Goal: Task Accomplishment & Management: Manage account settings

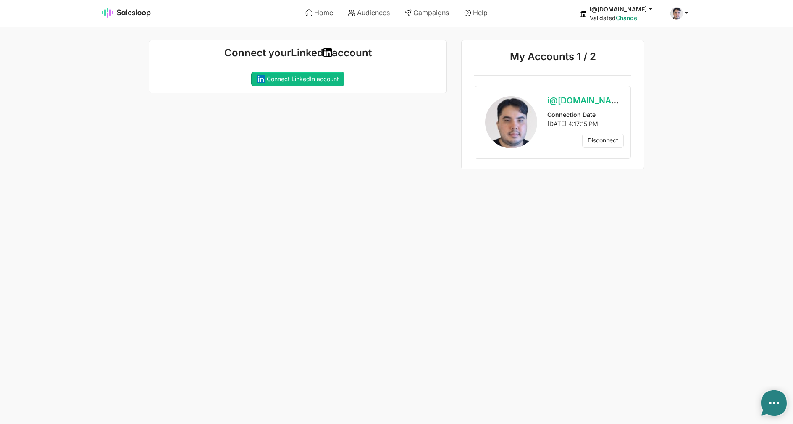
click at [0, 0] on link "Campaign:" at bounding box center [0, 0] width 0 height 0
type textarea "x"
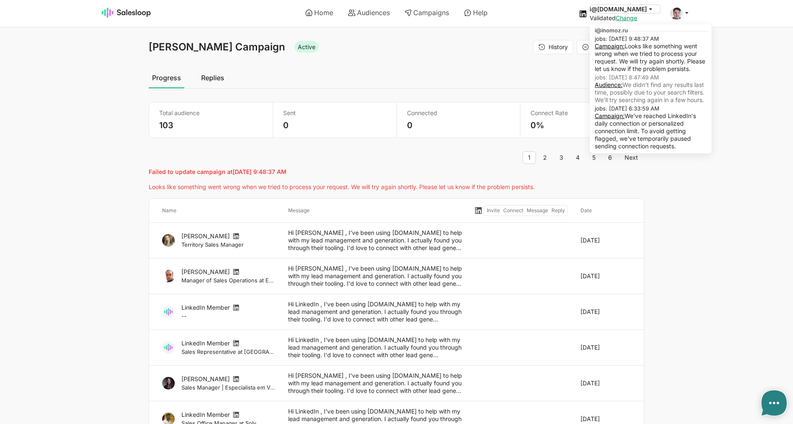
click at [651, 9] on icon at bounding box center [651, 9] width 8 height 8
click at [625, 44] on link "Campaign:" at bounding box center [610, 45] width 30 height 7
type textarea "x"
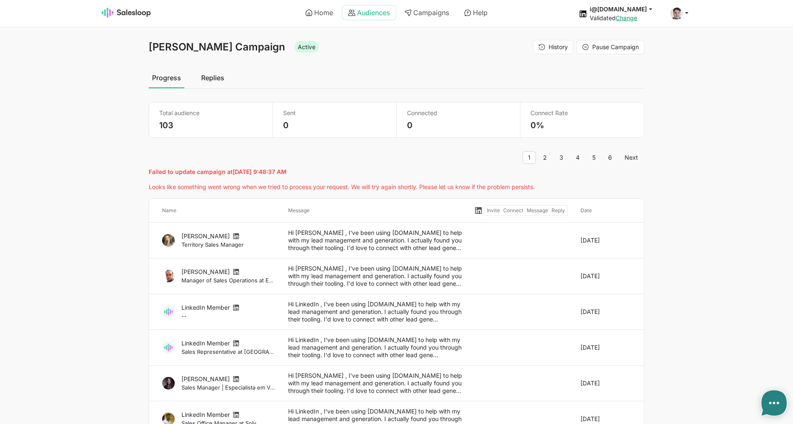
click at [388, 13] on link "Audiences" at bounding box center [368, 12] width 53 height 14
type textarea "x"
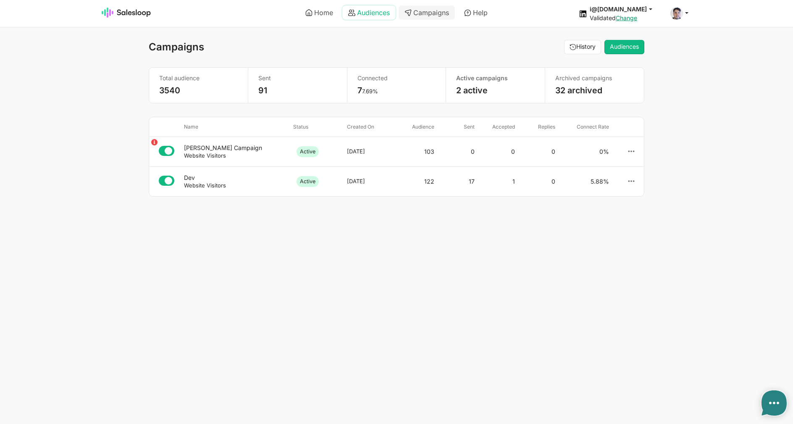
click at [375, 14] on link "Audiences" at bounding box center [368, 12] width 53 height 14
type textarea "x"
click at [630, 11] on span "Connect a Account" at bounding box center [617, 11] width 53 height 7
type textarea "x"
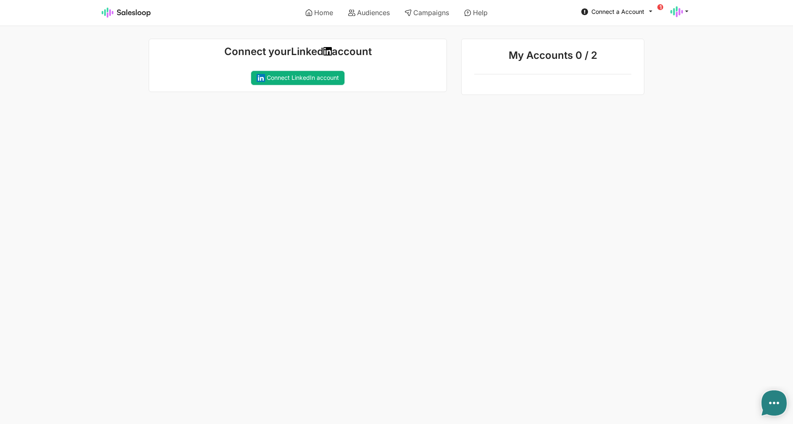
click at [326, 85] on button "Connect LinkedIn account" at bounding box center [297, 78] width 93 height 14
type textarea "x"
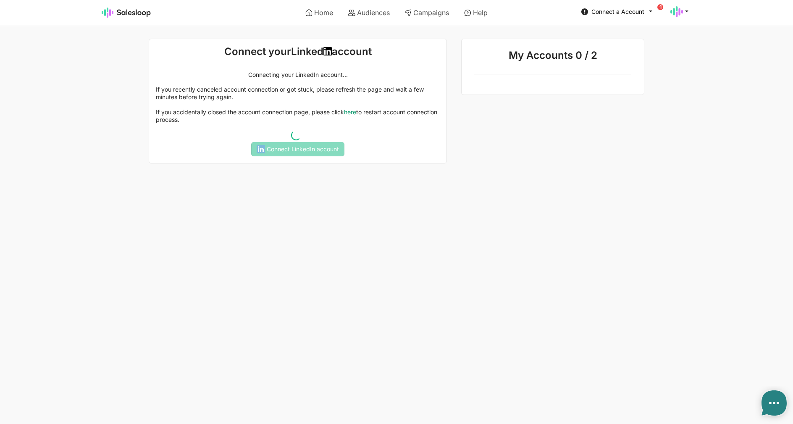
type textarea "x"
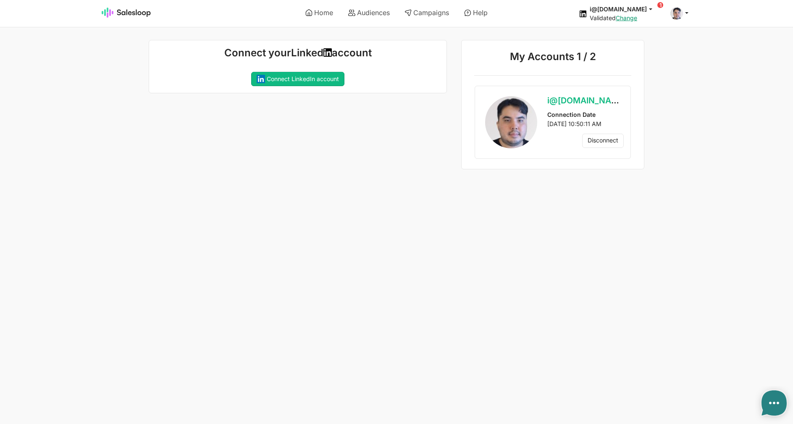
click at [439, 21] on ul "Home Audiences Campaigns Help" at bounding box center [396, 13] width 295 height 24
click at [436, 15] on link "Campaigns" at bounding box center [427, 12] width 56 height 14
type textarea "x"
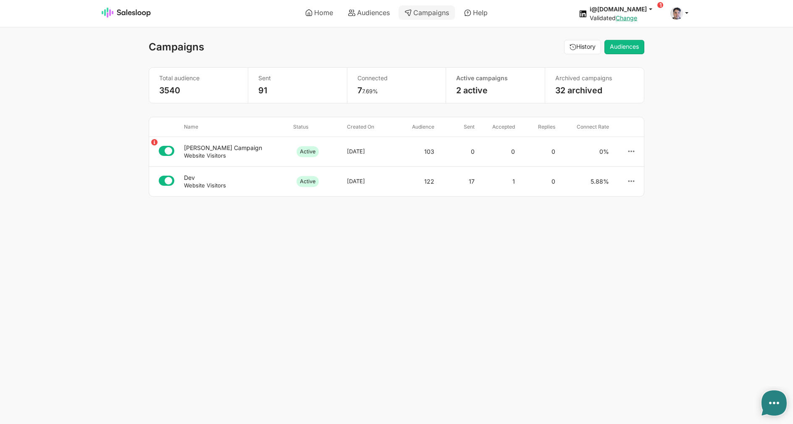
type textarea "x"
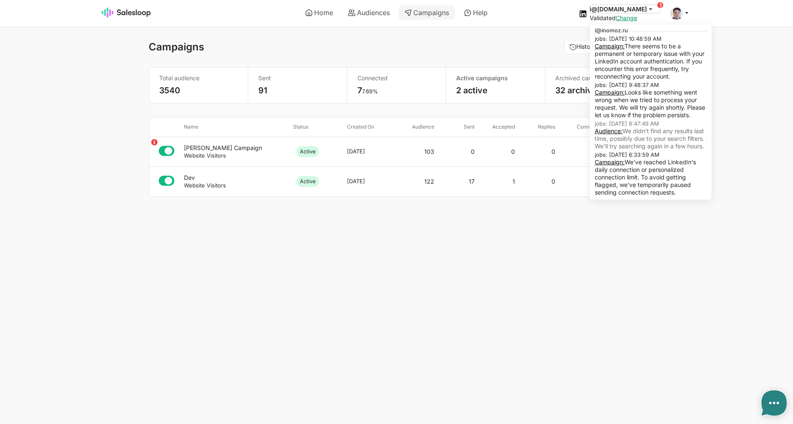
click at [620, 9] on button "i@[DOMAIN_NAME]" at bounding box center [625, 9] width 71 height 8
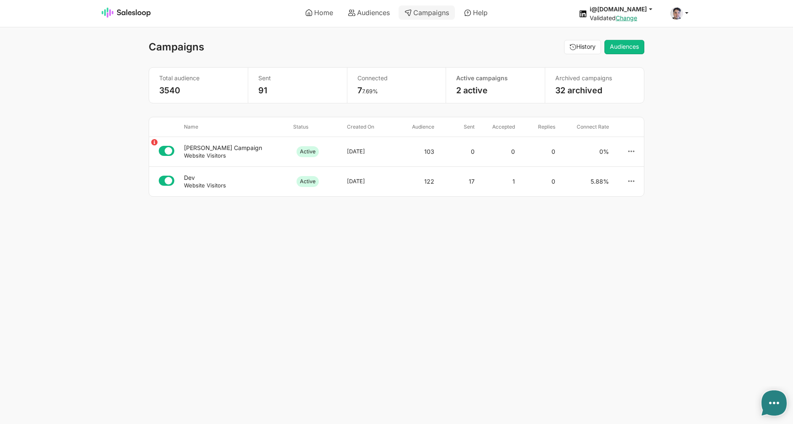
click at [379, 281] on body "Home Audiences Campaigns Help i@inomoz.ru jobs: 9/16/2025, 10:48:59 AM Campaign…" at bounding box center [396, 212] width 793 height 424
click at [251, 150] on div "[PERSON_NAME] Campaign" at bounding box center [235, 148] width 102 height 8
type textarea "x"
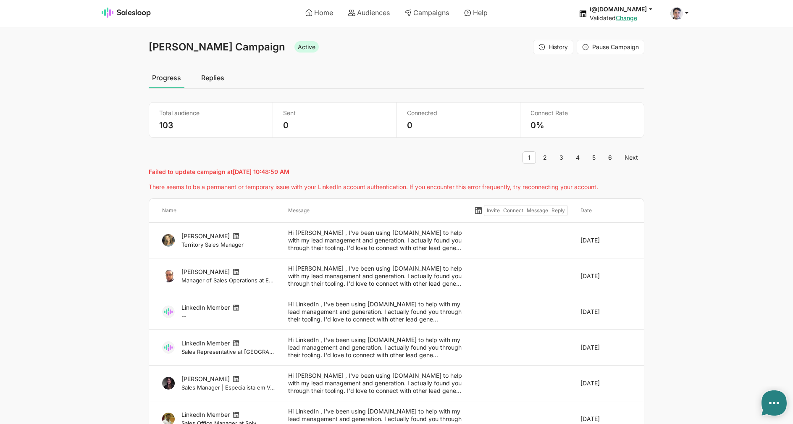
type textarea "x"
click at [385, 13] on link "Audiences" at bounding box center [368, 12] width 53 height 14
type textarea "x"
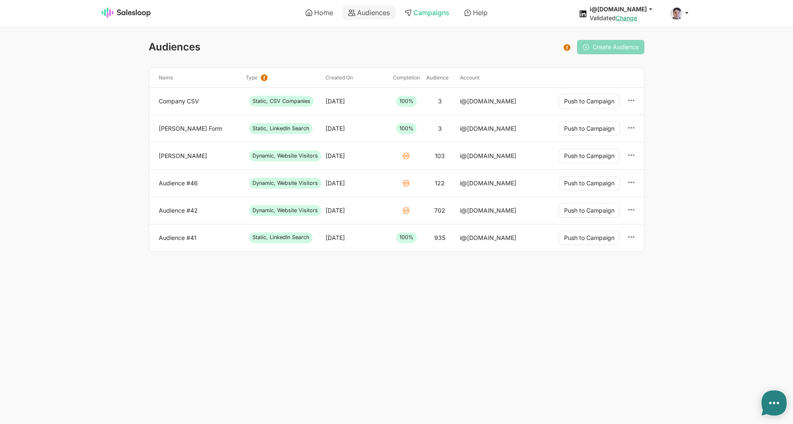
click at [410, 11] on icon at bounding box center [408, 12] width 7 height 7
type textarea "x"
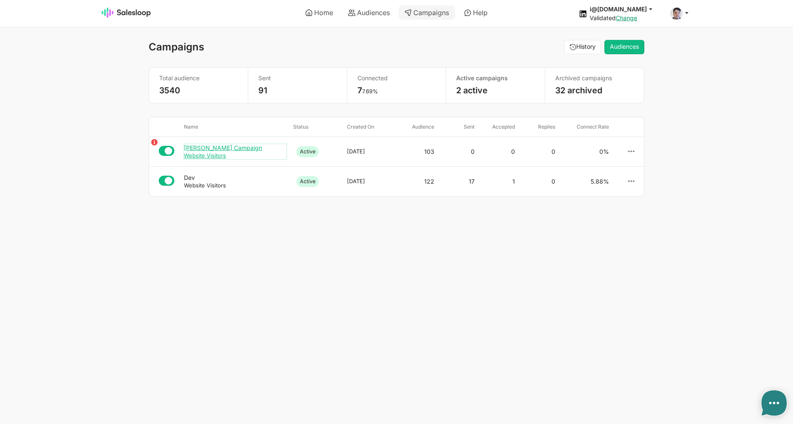
click at [232, 154] on div "Website Visitors" at bounding box center [235, 156] width 102 height 8
type textarea "x"
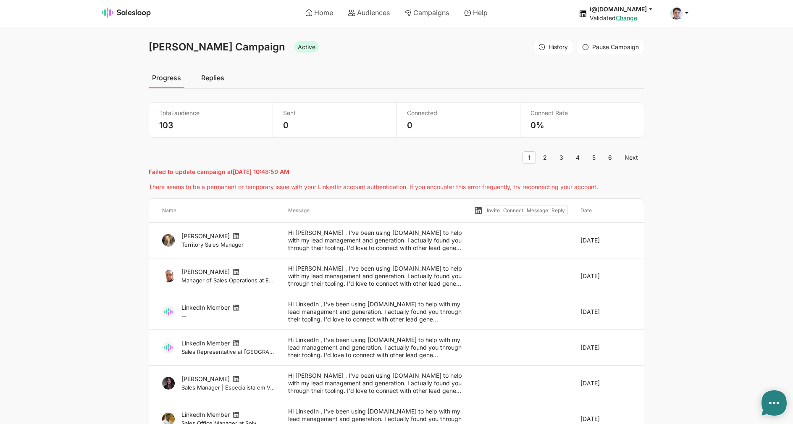
type textarea "x"
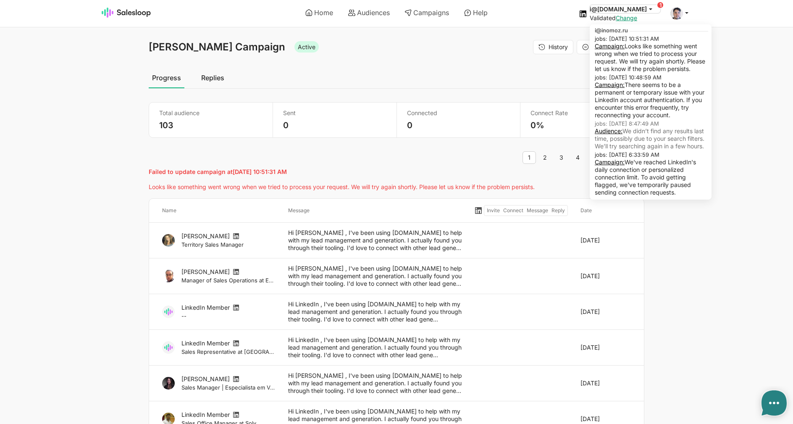
click at [646, 8] on button "i@[DOMAIN_NAME]" at bounding box center [625, 9] width 71 height 8
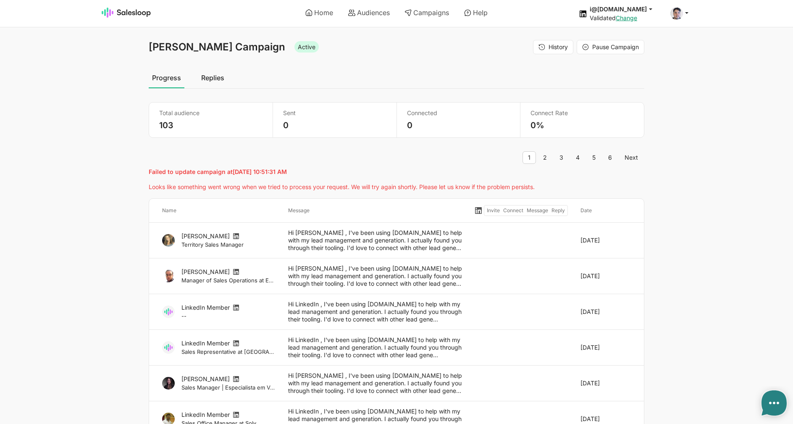
click at [327, 175] on p "Failed to update campaign at 9/16/2025, 10:51:31 AM" at bounding box center [397, 172] width 496 height 8
click at [323, 16] on link "Home" at bounding box center [319, 12] width 39 height 14
type textarea "x"
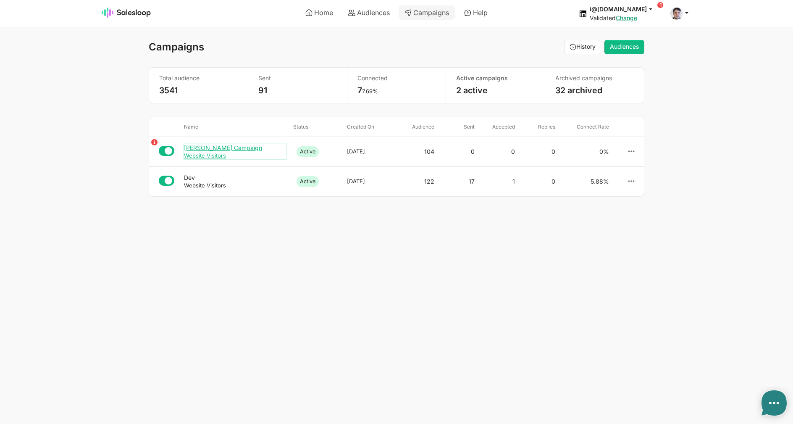
click at [215, 150] on div "[PERSON_NAME] Campaign" at bounding box center [235, 148] width 102 height 8
type textarea "x"
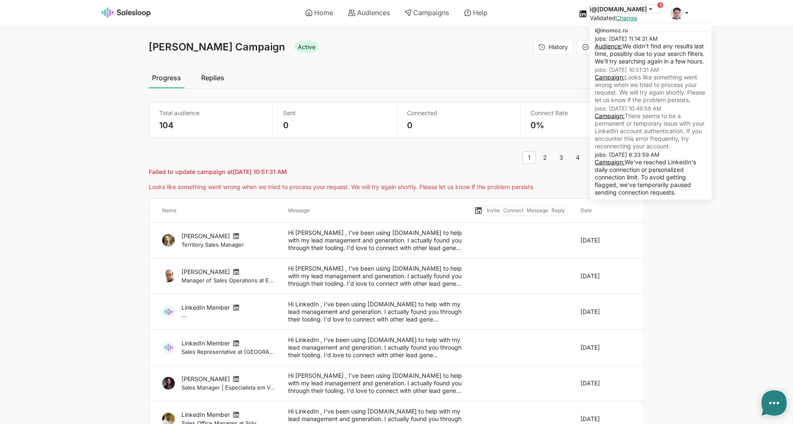
click at [649, 8] on icon at bounding box center [651, 9] width 8 height 8
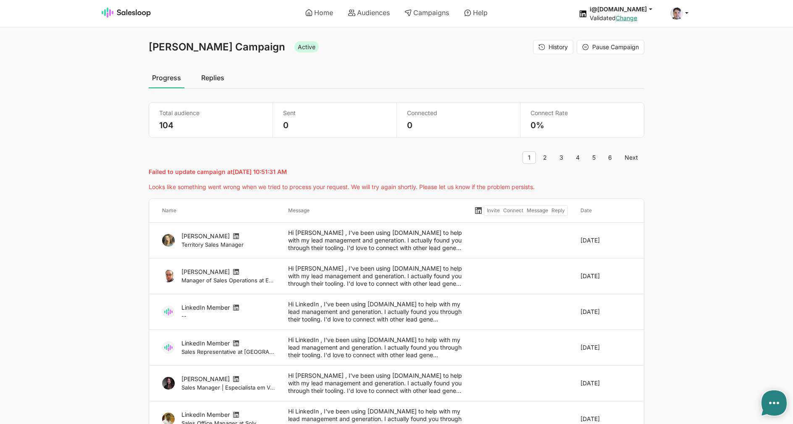
type textarea "x"
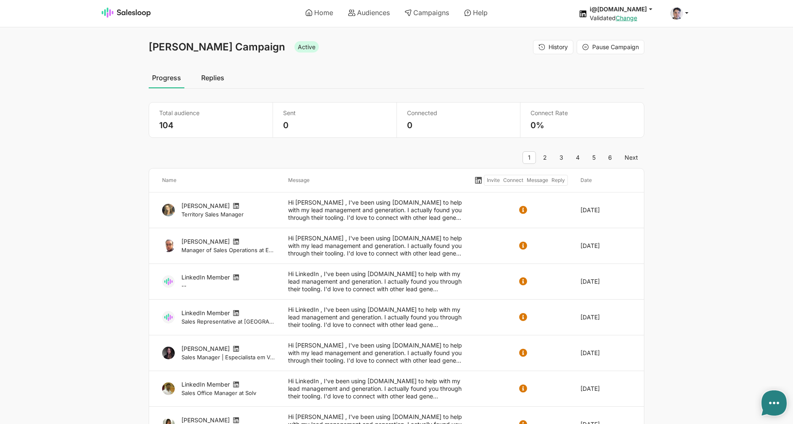
click at [553, 156] on ul "1 2 3 4 5 6 Next" at bounding box center [397, 157] width 496 height 13
click at [549, 156] on link "2" at bounding box center [545, 157] width 15 height 13
type textarea "x"
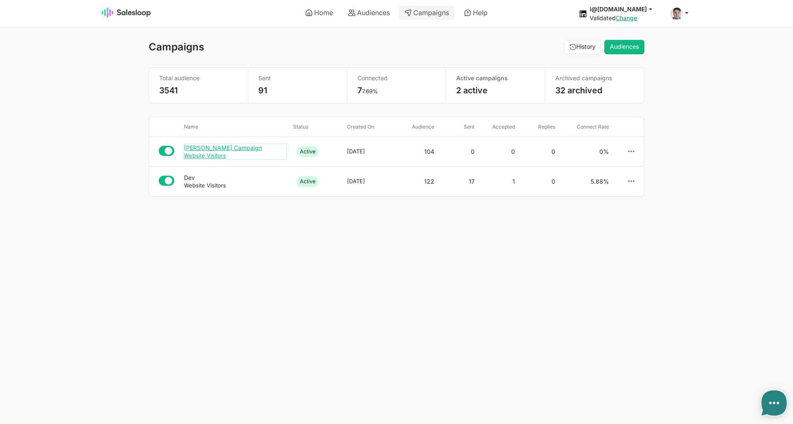
click at [238, 147] on div "[PERSON_NAME] Campaign" at bounding box center [235, 148] width 102 height 8
type textarea "x"
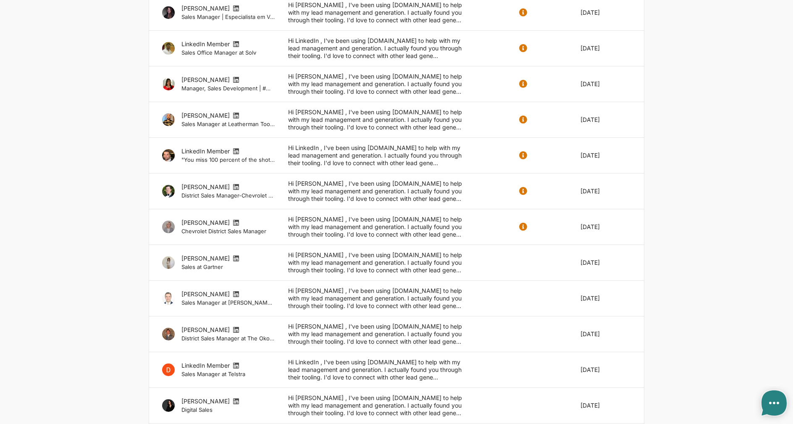
scroll to position [517, 0]
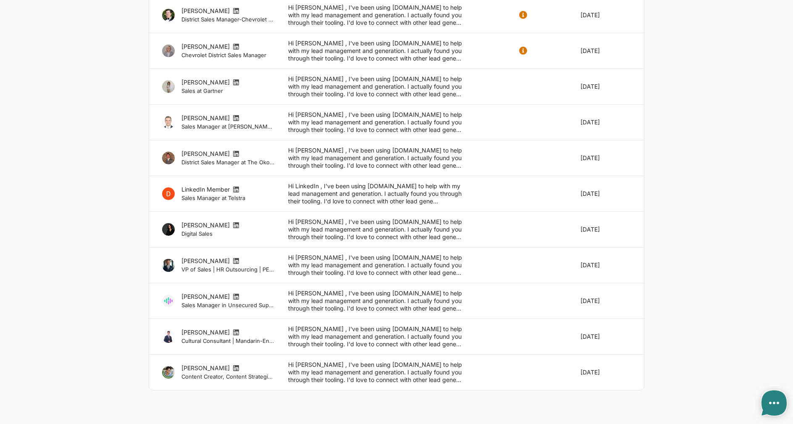
type textarea "x"
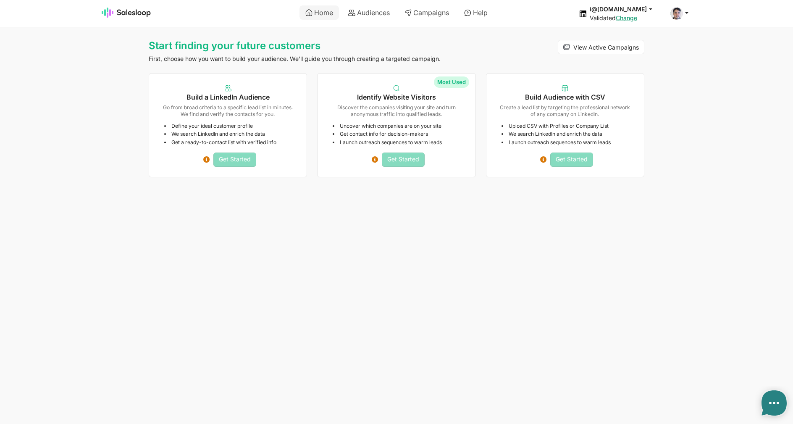
click at [724, 181] on html "Home Audiences Campaigns Help i@inomoz.ru jobs: 9/16/2025, 11:14:31 AM Audience…" at bounding box center [396, 90] width 793 height 181
click at [386, 14] on link "Audiences" at bounding box center [368, 12] width 53 height 14
type textarea "x"
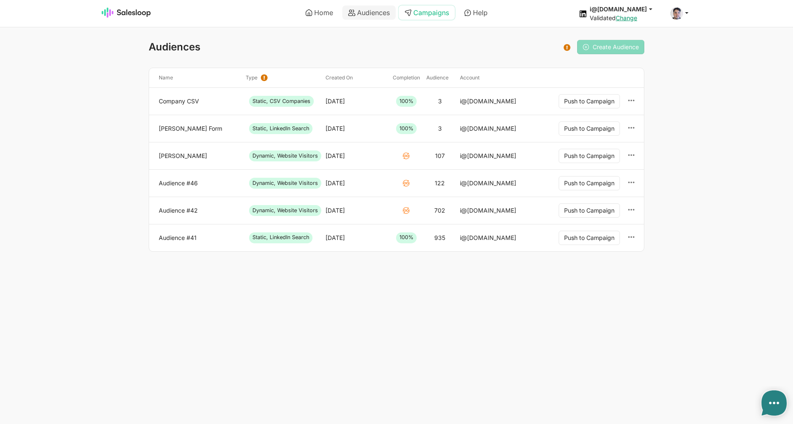
click at [428, 9] on link "Campaigns" at bounding box center [427, 12] width 56 height 14
type textarea "x"
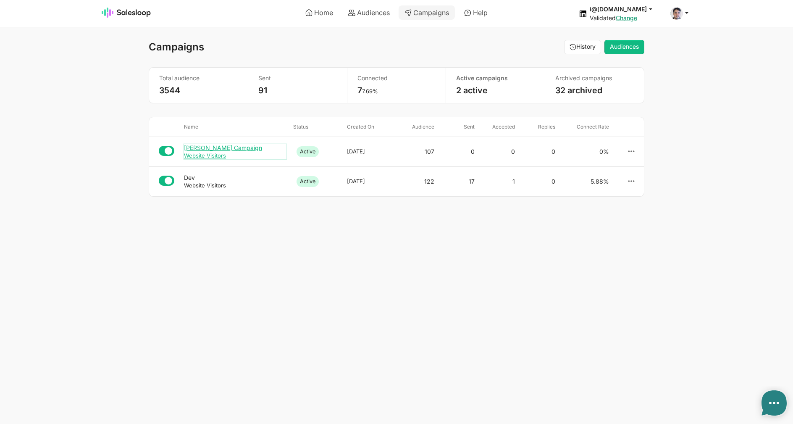
click at [222, 151] on div "Josh Audience Campaign" at bounding box center [235, 148] width 102 height 8
type textarea "x"
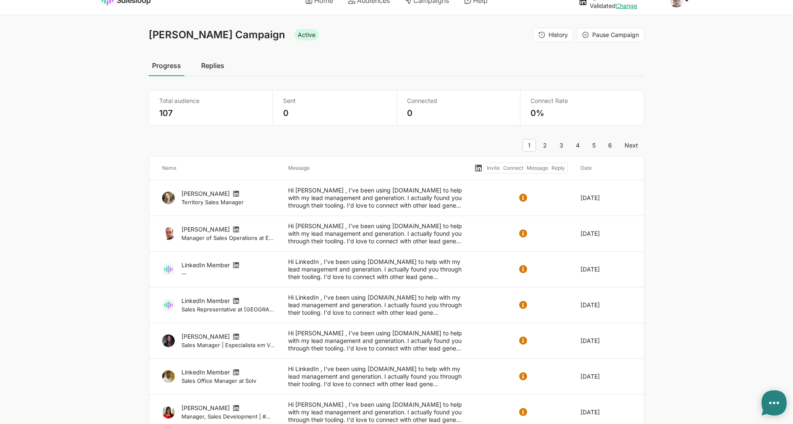
scroll to position [6, 0]
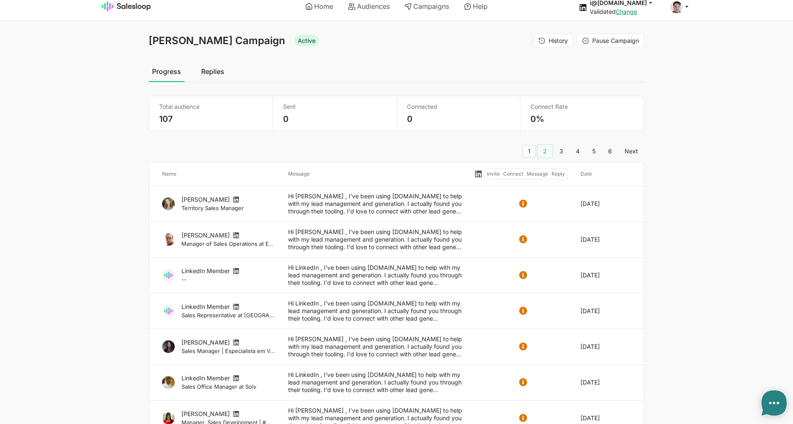
click at [544, 152] on link "2" at bounding box center [545, 151] width 15 height 13
type textarea "x"
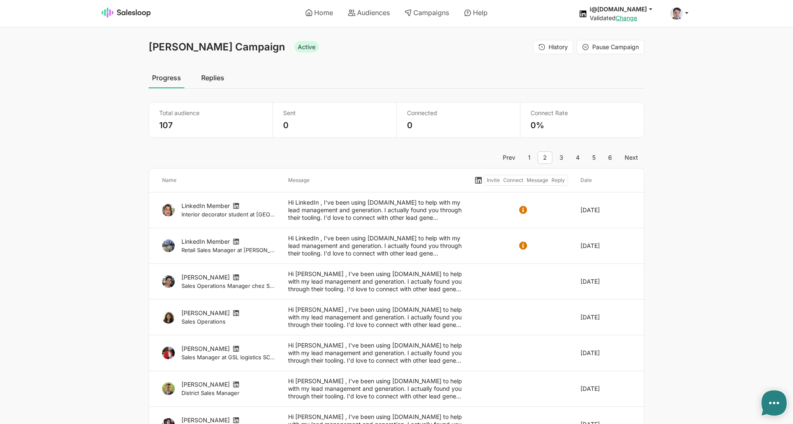
type textarea "x"
